Goal: Task Accomplishment & Management: Use online tool/utility

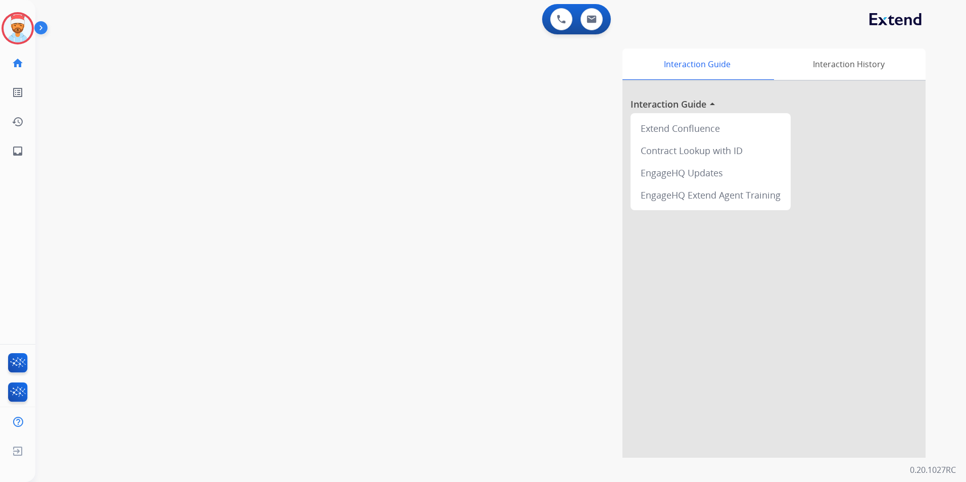
click at [324, 137] on div "swap_horiz Break voice bridge close_fullscreen Connect 3-Way Call merge_type Se…" at bounding box center [488, 246] width 907 height 421
click at [13, 61] on mat-icon "home" at bounding box center [18, 63] width 12 height 12
click at [14, 61] on mat-icon "home" at bounding box center [18, 63] width 12 height 12
click at [15, 62] on mat-icon "home" at bounding box center [18, 63] width 12 height 12
click at [18, 63] on mat-icon "home" at bounding box center [18, 63] width 12 height 12
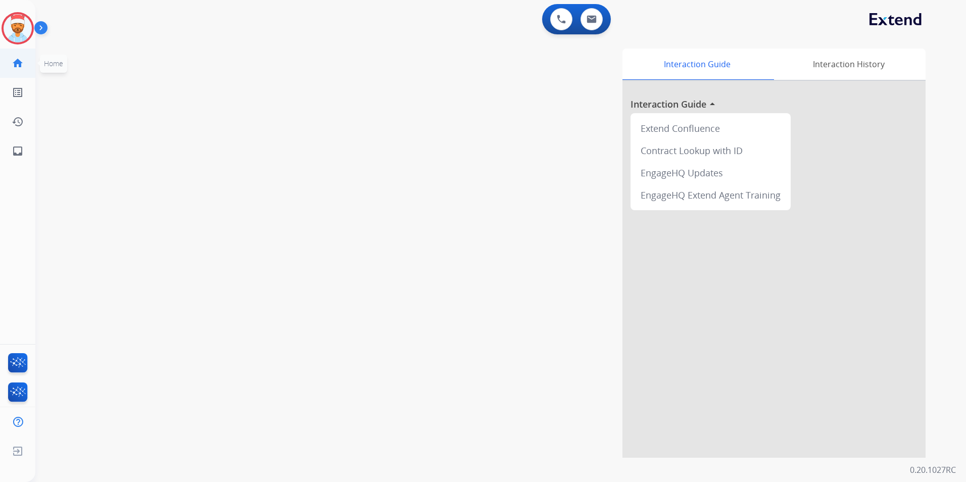
click at [18, 63] on mat-icon "home" at bounding box center [18, 63] width 12 height 12
click at [19, 63] on mat-icon "home" at bounding box center [18, 63] width 12 height 12
click at [19, 27] on img at bounding box center [18, 28] width 28 height 28
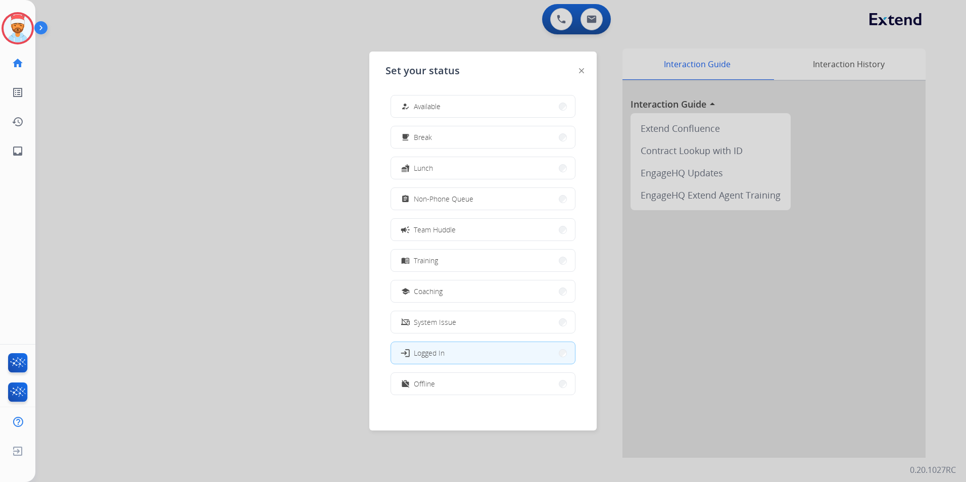
scroll to position [3, 0]
click at [422, 381] on span "Offline" at bounding box center [424, 380] width 21 height 11
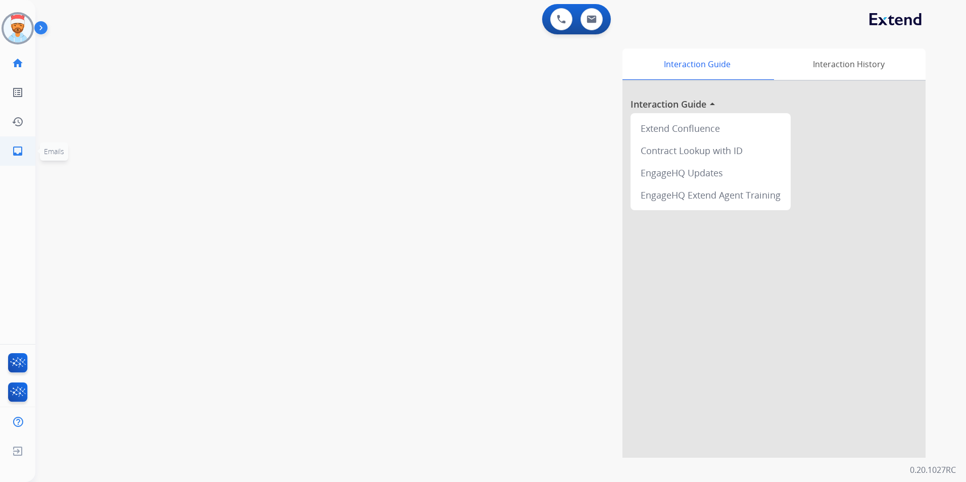
click at [10, 153] on link "inbox Emails" at bounding box center [18, 151] width 28 height 28
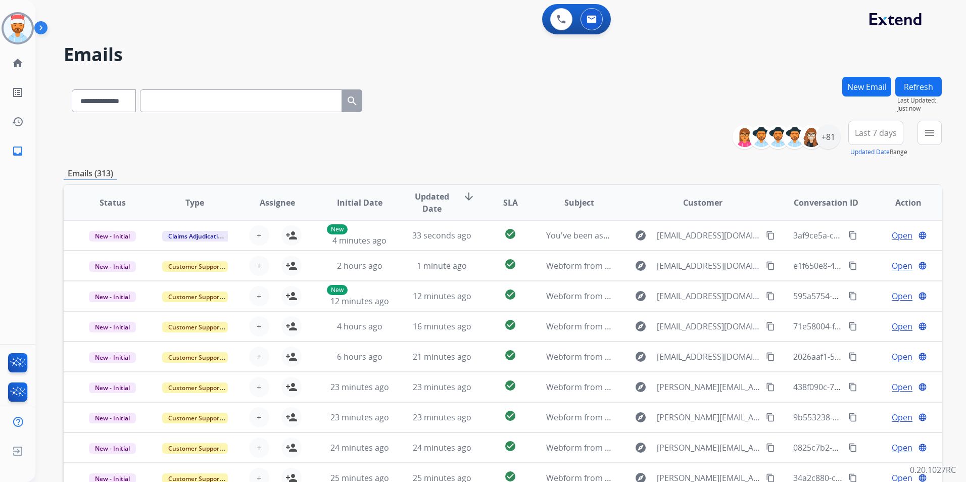
click at [884, 134] on span "Last 7 days" at bounding box center [876, 133] width 42 height 4
click at [872, 263] on div "Last 90 days" at bounding box center [873, 256] width 56 height 17
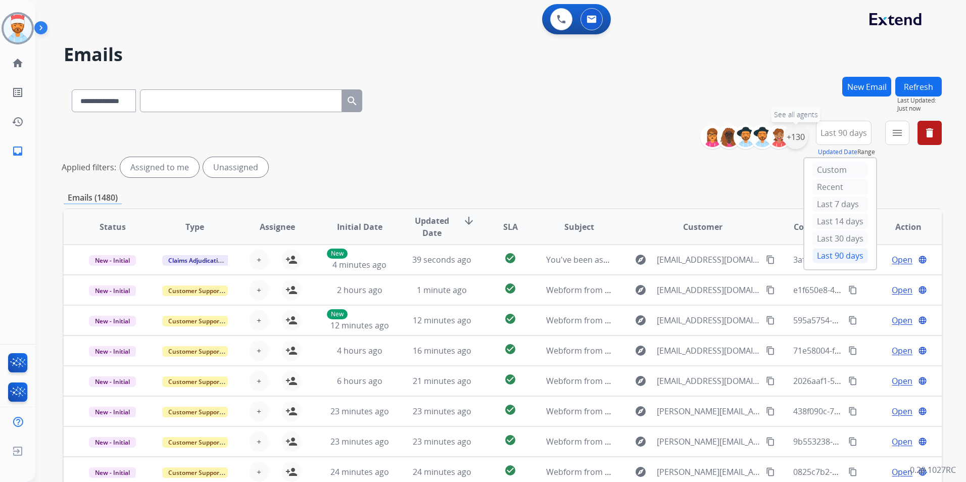
click at [799, 136] on div "+130" at bounding box center [796, 137] width 24 height 24
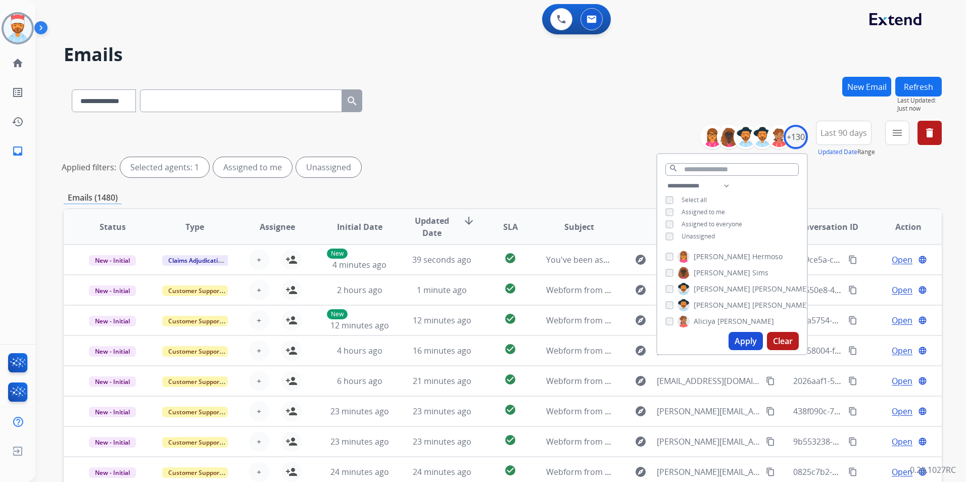
click at [591, 170] on div "Applied filters: Selected agents: 1 Assigned to me Unassigned" at bounding box center [501, 167] width 878 height 20
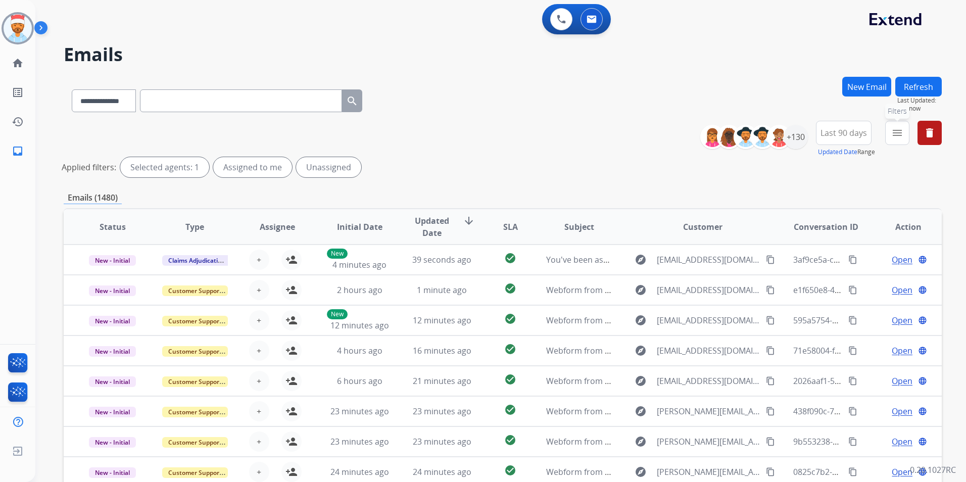
drag, startPoint x: 887, startPoint y: 133, endPoint x: 901, endPoint y: 140, distance: 15.1
click at [888, 134] on button "menu Filters" at bounding box center [897, 133] width 24 height 24
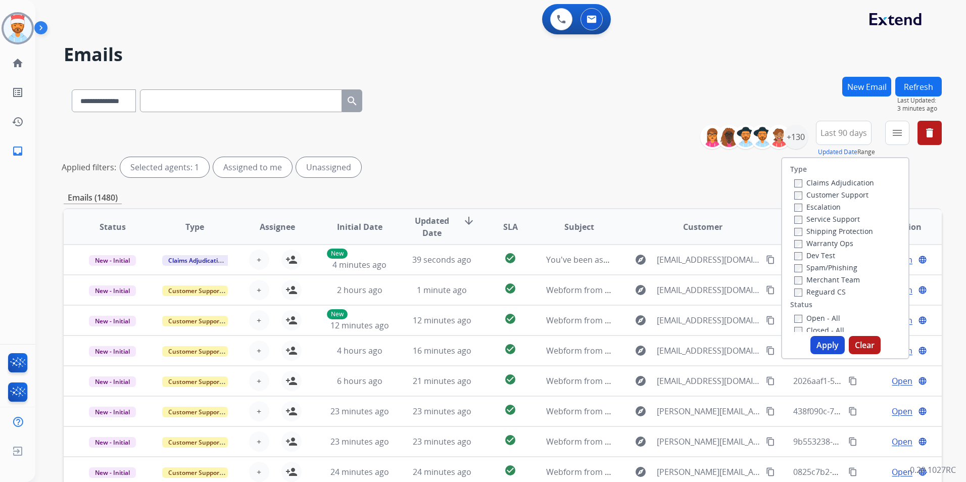
click at [549, 119] on div "**********" at bounding box center [503, 99] width 878 height 44
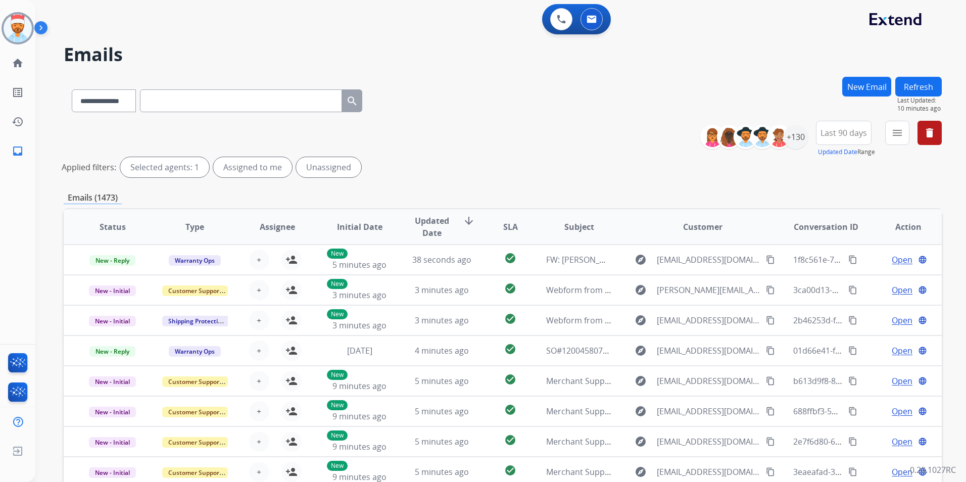
click at [911, 130] on div "**********" at bounding box center [825, 139] width 234 height 36
click at [893, 132] on mat-icon "menu" at bounding box center [897, 133] width 12 height 12
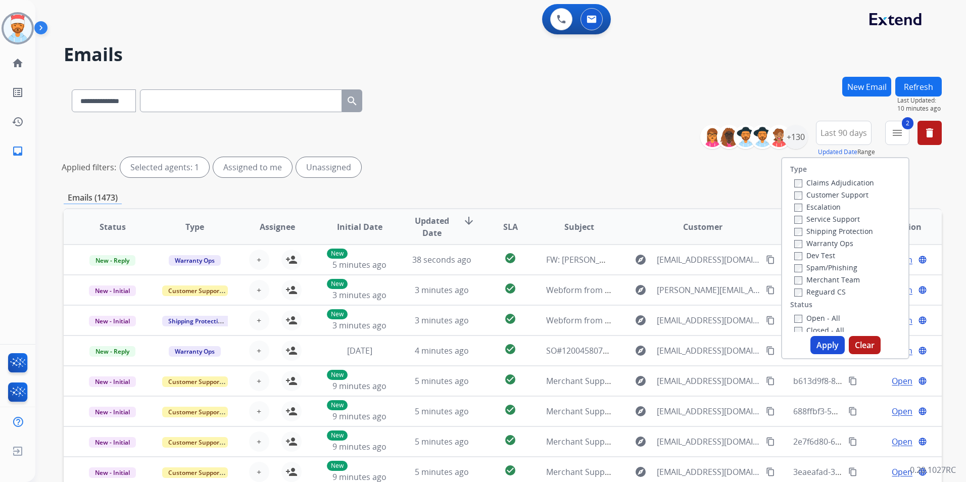
click at [796, 288] on label "Reguard CS" at bounding box center [820, 292] width 52 height 10
click at [814, 343] on button "Apply" at bounding box center [828, 345] width 34 height 18
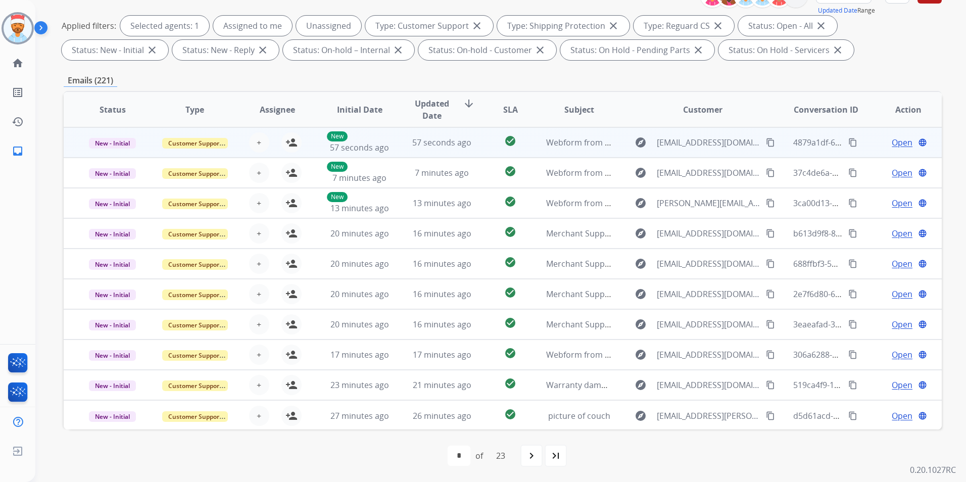
scroll to position [1, 0]
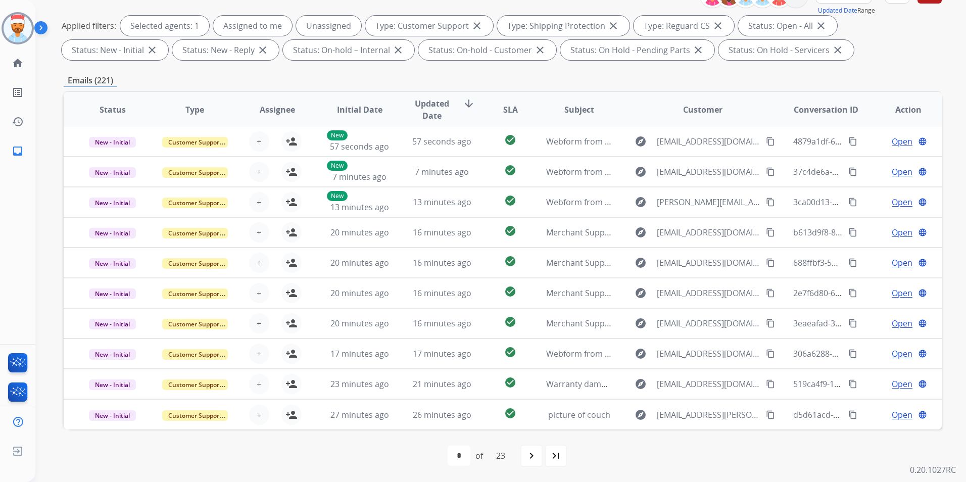
click at [510, 113] on span "SLA" at bounding box center [510, 110] width 15 height 12
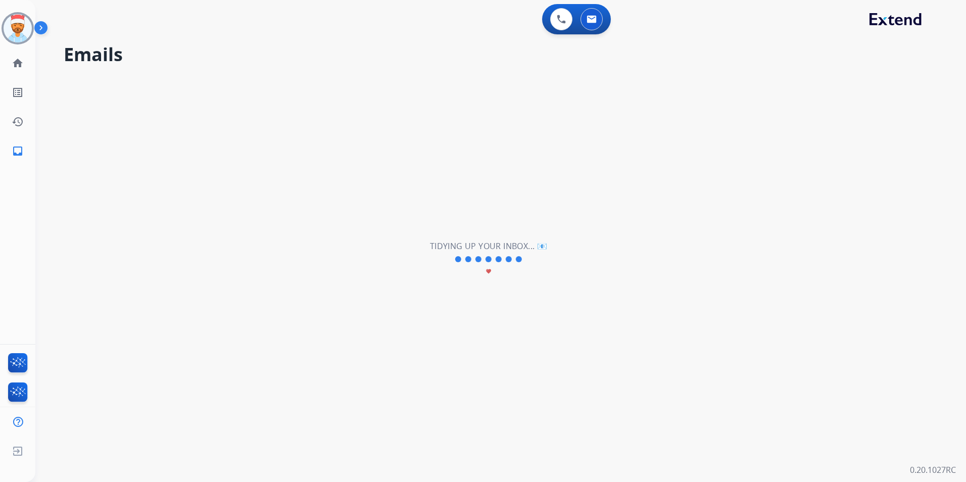
scroll to position [0, 0]
